Goal: Task Accomplishment & Management: Manage account settings

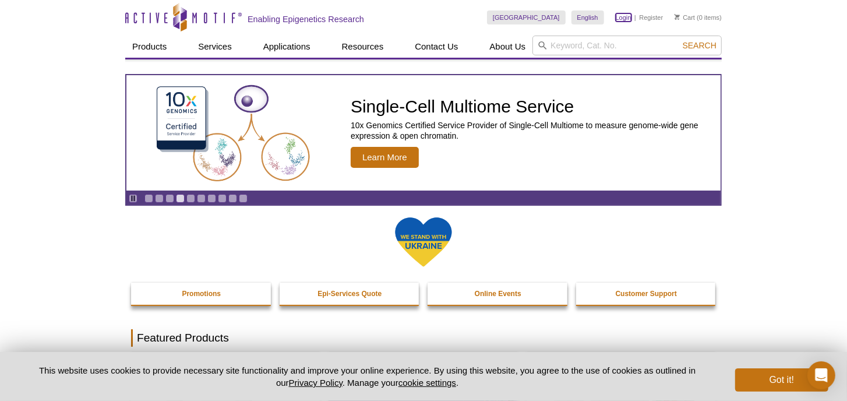
click at [625, 19] on link "Login" at bounding box center [624, 17] width 16 height 8
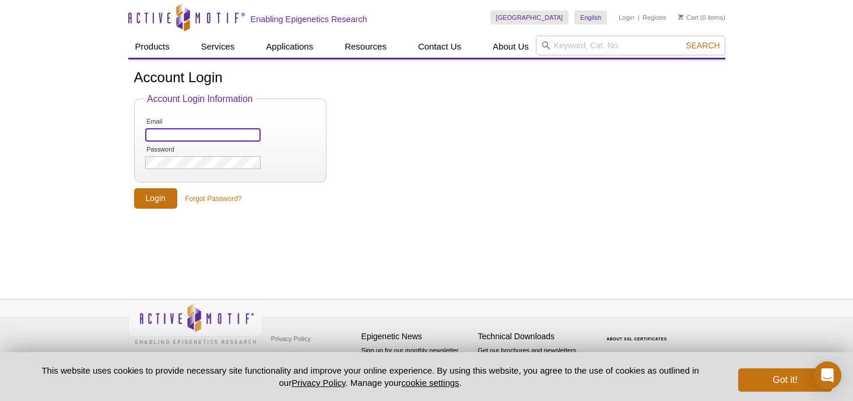
click at [173, 136] on input "Email" at bounding box center [202, 134] width 115 height 13
type input "siddharth.gopalan@uta.edu"
click at [156, 195] on input "Login" at bounding box center [155, 198] width 43 height 20
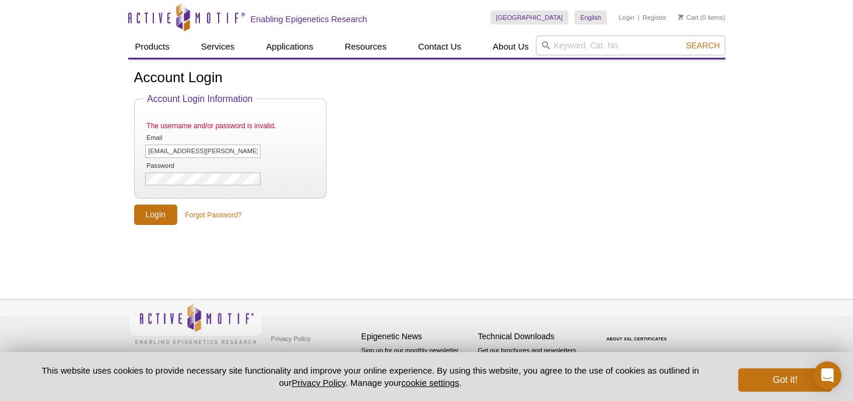
click at [203, 170] on li "Password" at bounding box center [229, 174] width 171 height 26
click at [134, 205] on input "Login" at bounding box center [155, 215] width 43 height 20
click at [165, 209] on input "Login" at bounding box center [155, 215] width 43 height 20
click at [134, 205] on input "Login" at bounding box center [155, 215] width 43 height 20
click at [147, 216] on input "Login" at bounding box center [155, 215] width 43 height 20
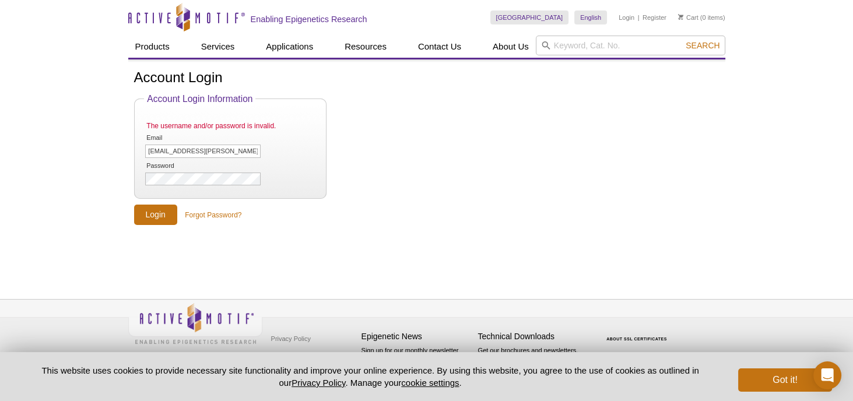
click at [361, 156] on form "Account Login Information The username and/or password is invalid. Email [EMAIL…" at bounding box center [426, 159] width 585 height 131
click at [225, 216] on link "Forgot Password?" at bounding box center [213, 215] width 57 height 10
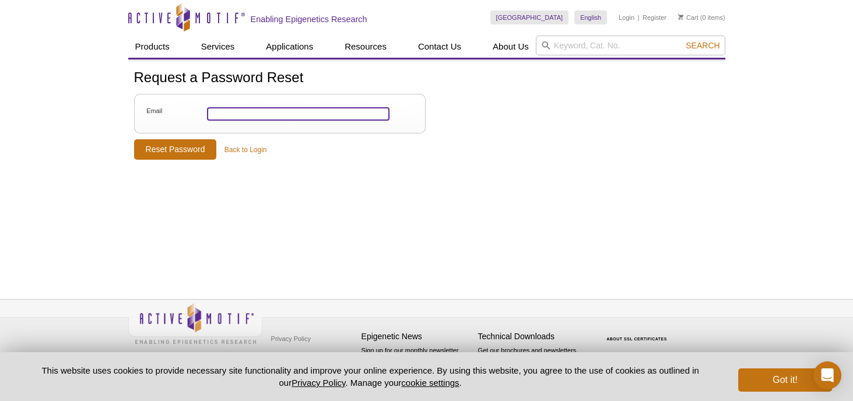
click at [256, 110] on input "Email" at bounding box center [298, 113] width 182 height 13
type input "[EMAIL_ADDRESS][PERSON_NAME][DOMAIN_NAME]"
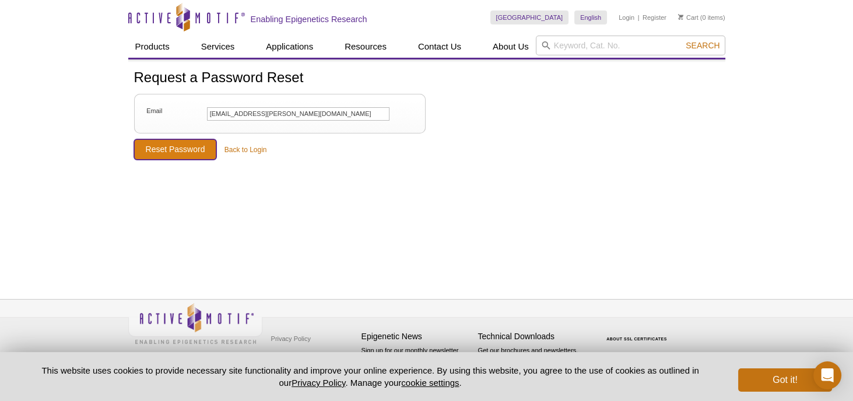
click at [176, 149] on input "Reset Password" at bounding box center [175, 149] width 83 height 20
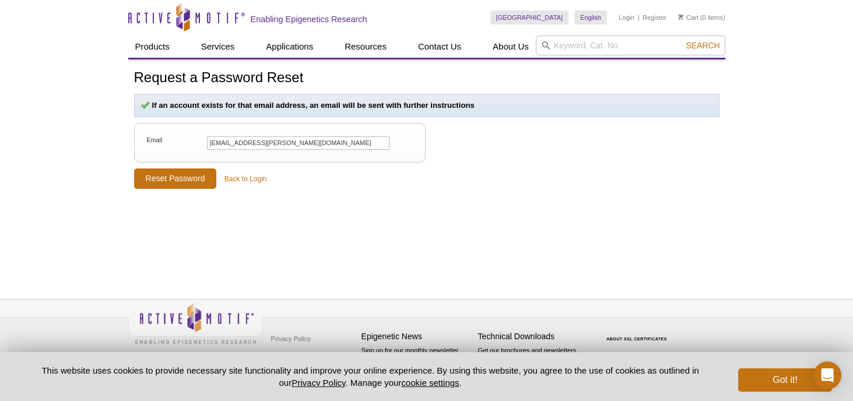
click at [292, 200] on div "Request a Password Reset If an account exists for that email address, an email …" at bounding box center [426, 165] width 597 height 213
click at [234, 179] on link "Back to Login" at bounding box center [245, 179] width 43 height 10
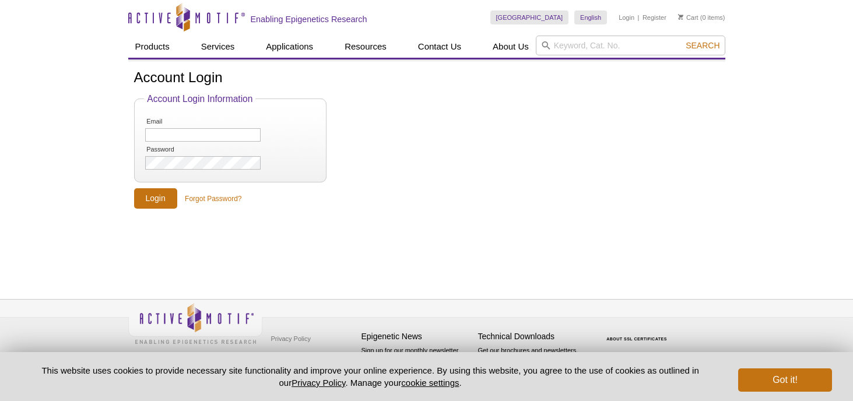
click at [210, 142] on li "Email" at bounding box center [229, 130] width 171 height 26
click at [202, 132] on input "Email" at bounding box center [202, 134] width 115 height 13
type input "[EMAIL_ADDRESS][PERSON_NAME][DOMAIN_NAME]"
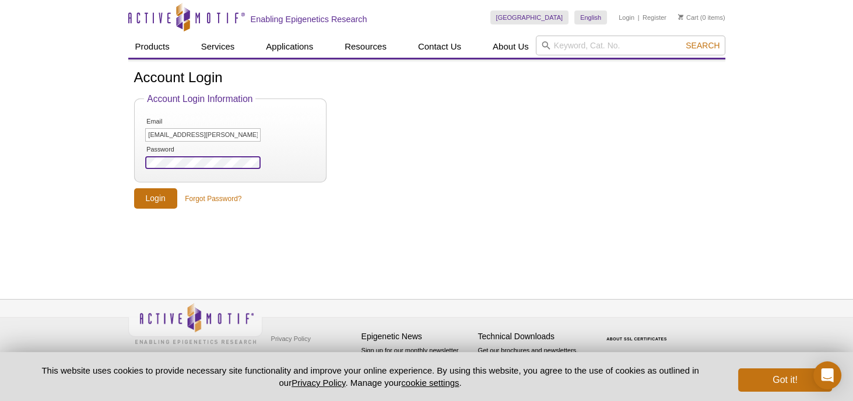
click at [134, 188] on input "Login" at bounding box center [155, 198] width 43 height 20
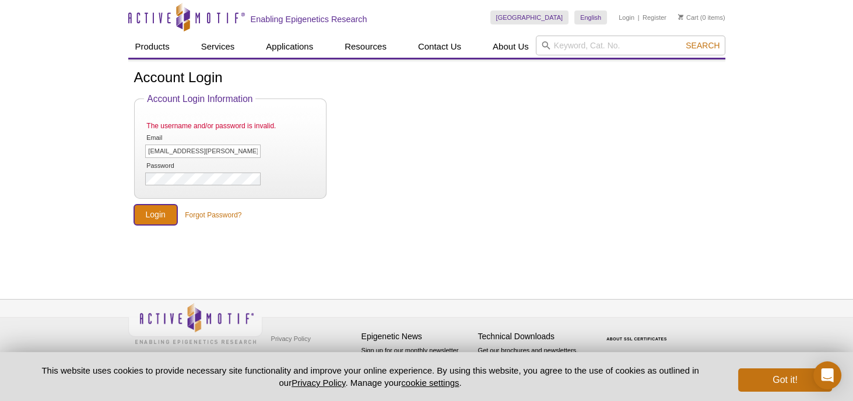
click at [162, 216] on input "Login" at bounding box center [155, 215] width 43 height 20
